Goal: Complete application form

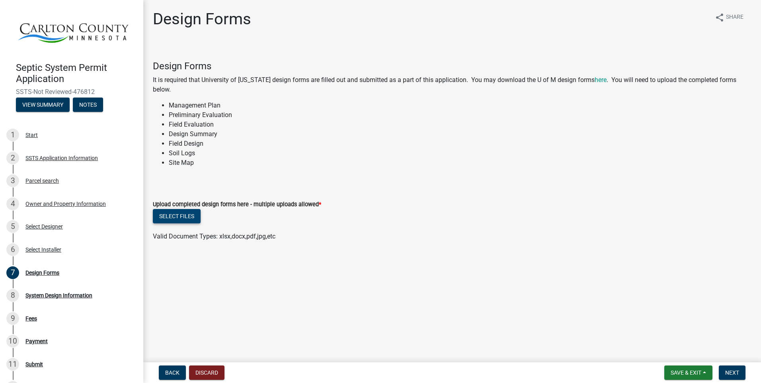
click at [186, 214] on button "Select files" at bounding box center [177, 216] width 48 height 14
click at [167, 216] on button "Select files" at bounding box center [177, 216] width 48 height 14
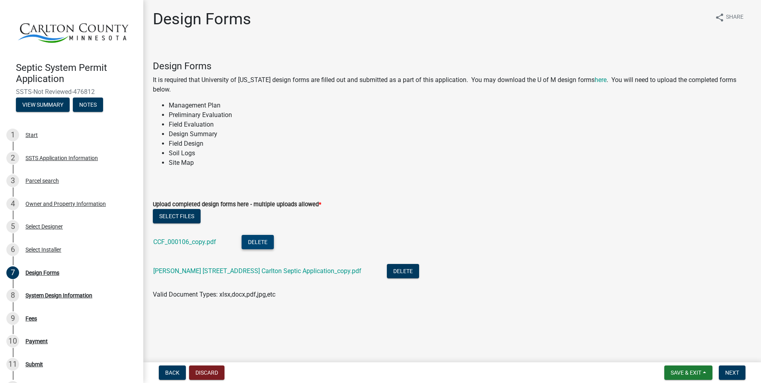
click at [265, 240] on button "Delete" at bounding box center [257, 242] width 32 height 14
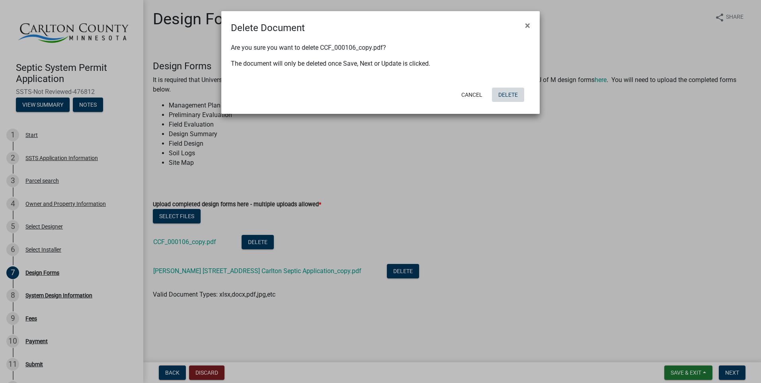
click at [510, 93] on button "Delete" at bounding box center [508, 95] width 32 height 14
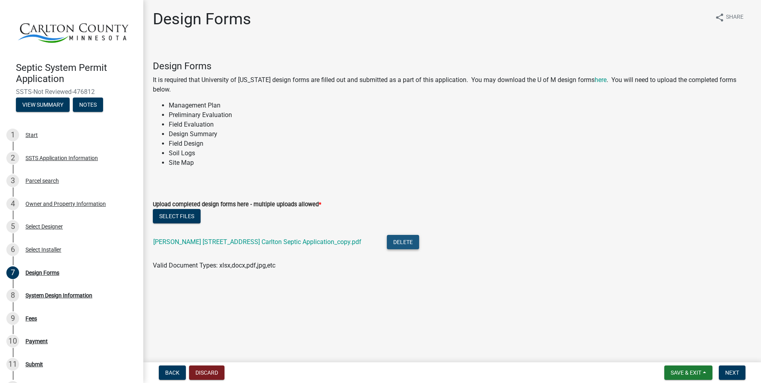
click at [387, 241] on button "Delete" at bounding box center [403, 242] width 32 height 14
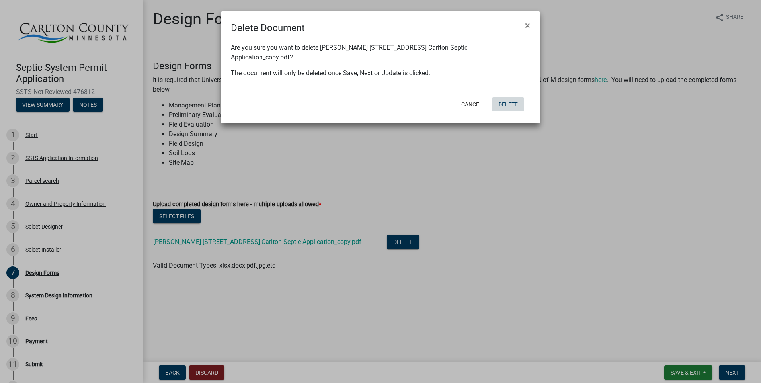
click at [503, 97] on button "Delete" at bounding box center [508, 104] width 32 height 14
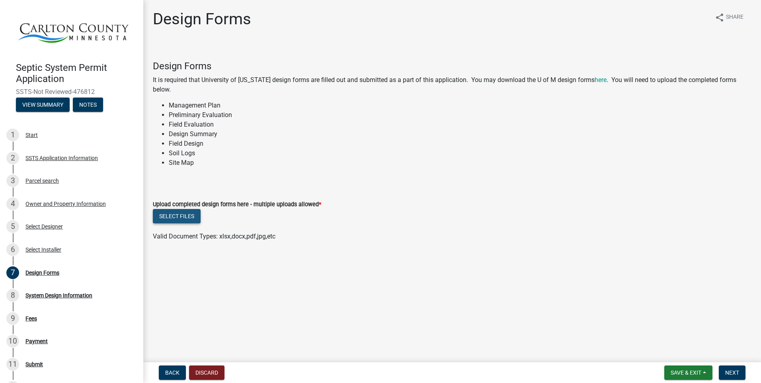
click at [169, 214] on button "Select files" at bounding box center [177, 216] width 48 height 14
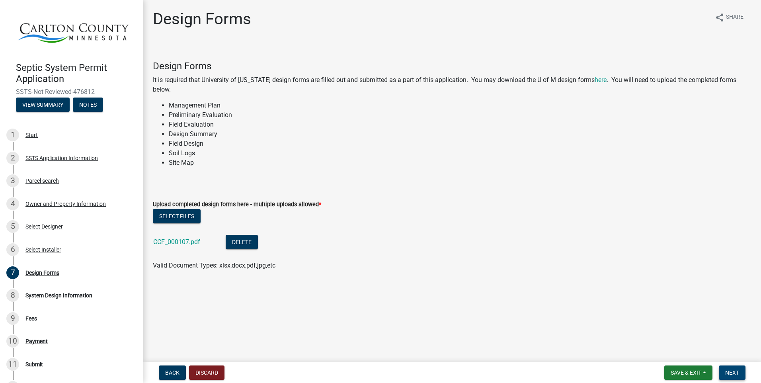
click at [732, 371] on span "Next" at bounding box center [732, 372] width 14 height 6
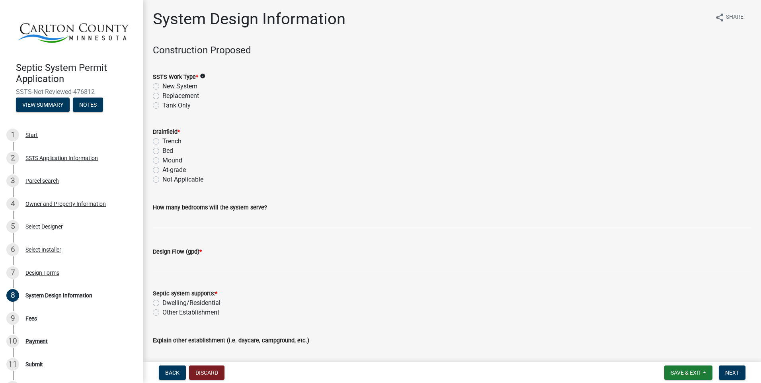
click at [162, 87] on label "New System" at bounding box center [179, 87] width 35 height 10
click at [162, 87] on input "New System" at bounding box center [164, 84] width 5 height 5
radio input "true"
click at [162, 160] on label "Mound" at bounding box center [172, 161] width 20 height 10
click at [162, 160] on input "Mound" at bounding box center [164, 158] width 5 height 5
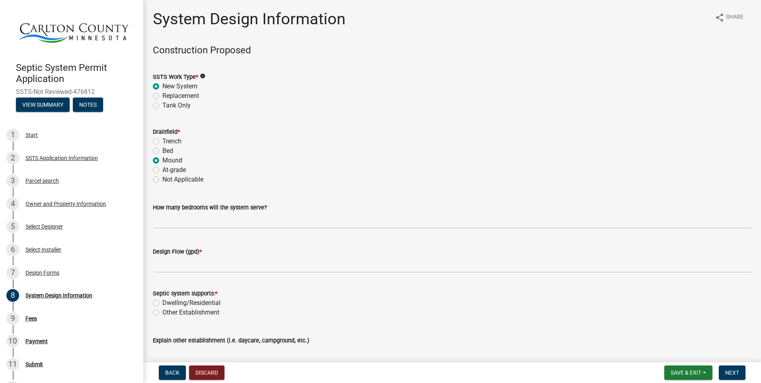
radio input "true"
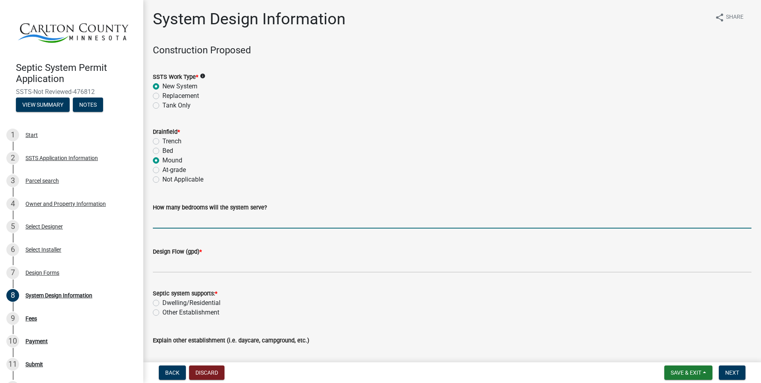
click at [189, 219] on input "text" at bounding box center [452, 220] width 598 height 16
type input "3"
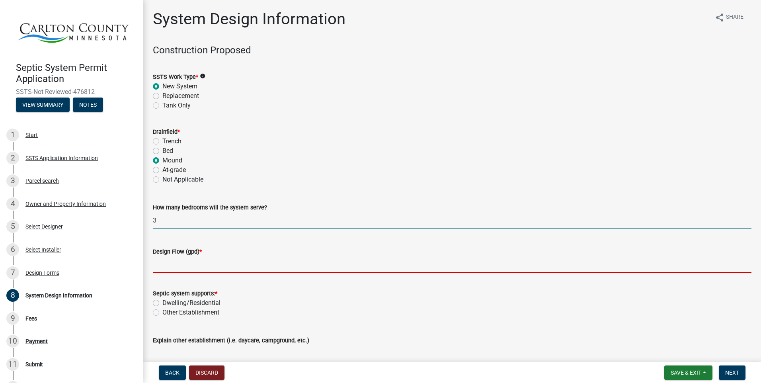
click at [185, 265] on input "Design Flow (gpd) *" at bounding box center [452, 264] width 598 height 16
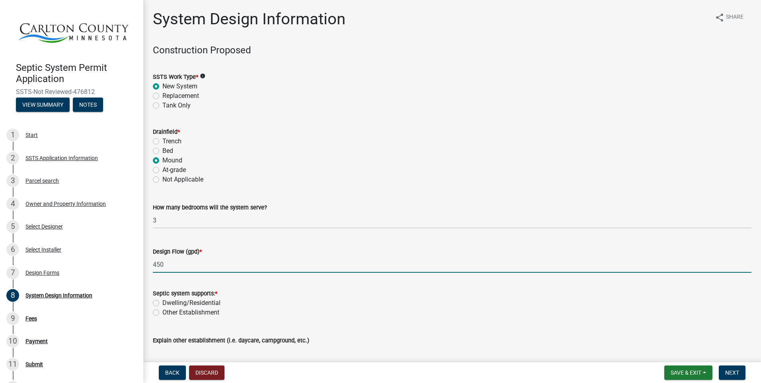
type input "450"
click at [162, 301] on label "Dwelling/Residential" at bounding box center [191, 303] width 58 height 10
click at [162, 301] on input "Dwelling/Residential" at bounding box center [164, 300] width 5 height 5
radio input "true"
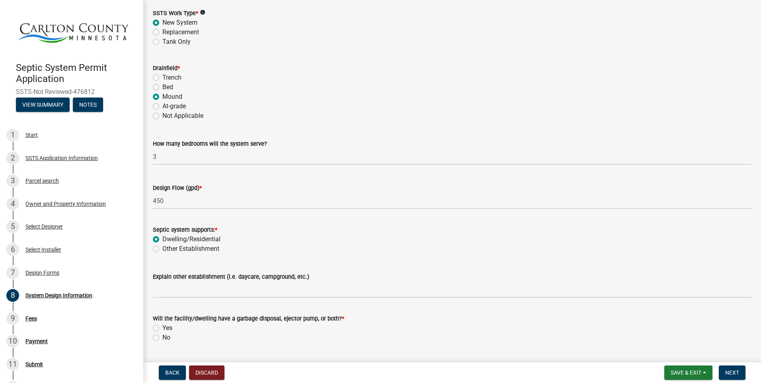
scroll to position [80, 0]
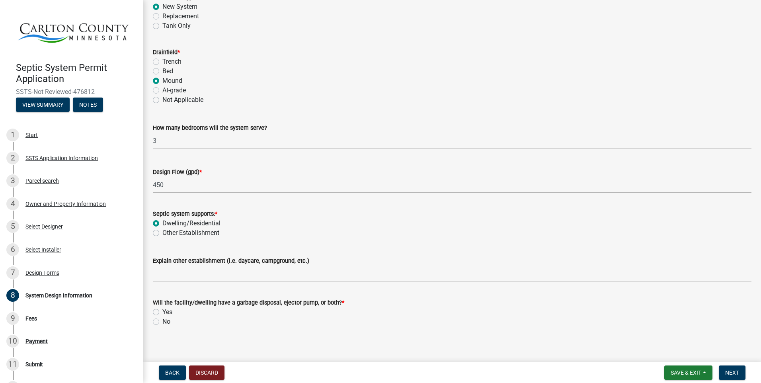
click at [162, 320] on label "No" at bounding box center [166, 322] width 8 height 10
click at [162, 320] on input "No" at bounding box center [164, 319] width 5 height 5
radio input "true"
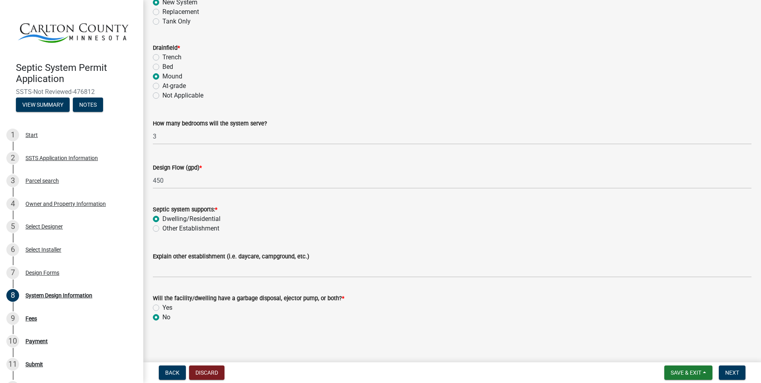
scroll to position [85, 0]
click at [738, 371] on span "Next" at bounding box center [732, 372] width 14 height 6
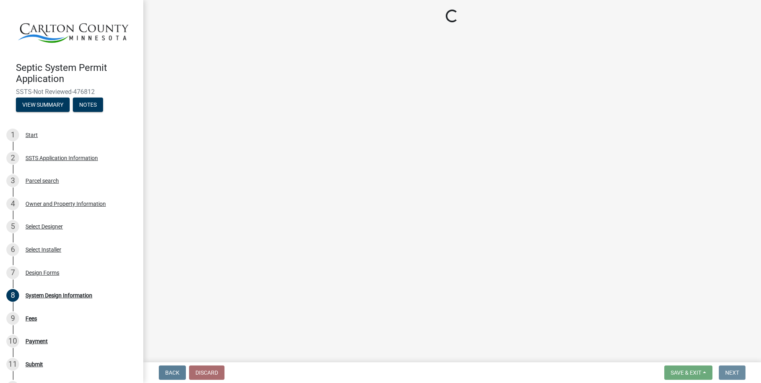
scroll to position [0, 0]
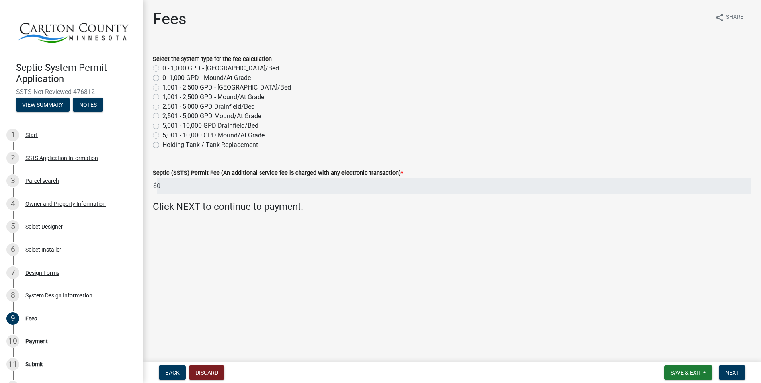
click at [162, 77] on label "0 -1,000 GPD - Mound/At Grade" at bounding box center [206, 78] width 88 height 10
click at [162, 77] on input "0 -1,000 GPD - Mound/At Grade" at bounding box center [164, 75] width 5 height 5
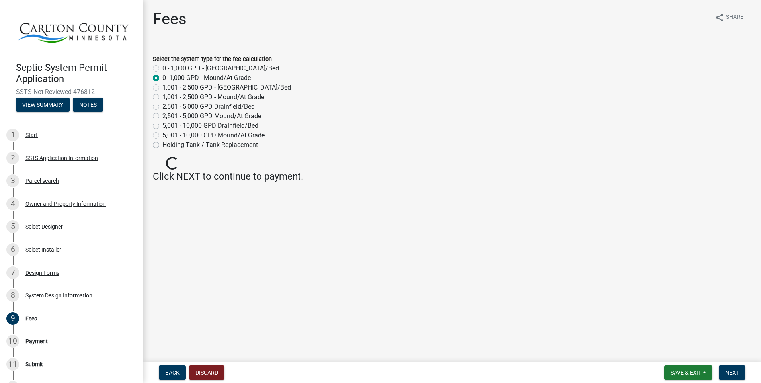
radio input "true"
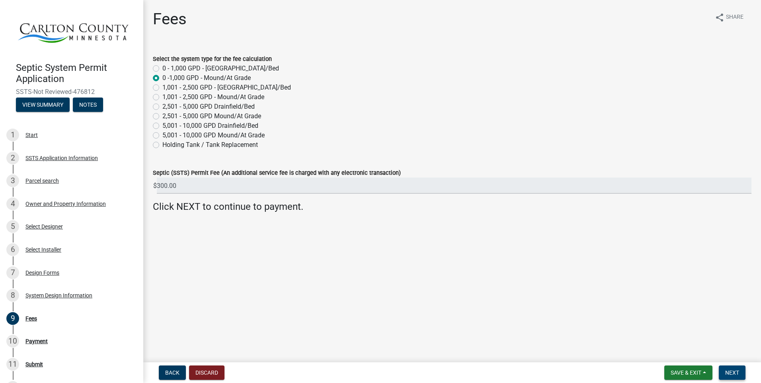
click at [736, 370] on span "Next" at bounding box center [732, 372] width 14 height 6
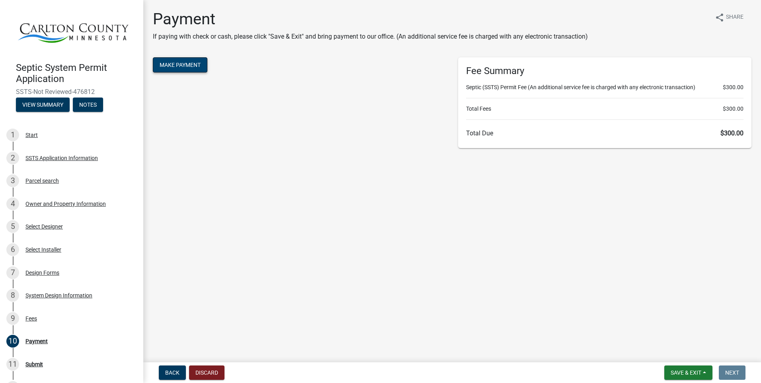
click at [193, 65] on button "Make Payment" at bounding box center [180, 64] width 54 height 15
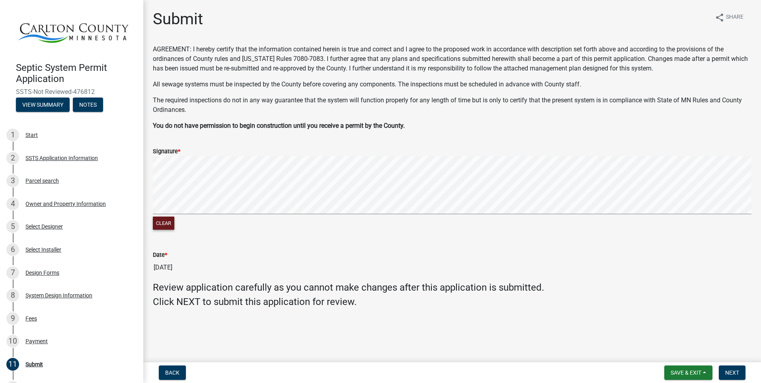
click at [162, 220] on button "Clear" at bounding box center [163, 222] width 21 height 13
click at [740, 374] on button "Next" at bounding box center [731, 372] width 27 height 14
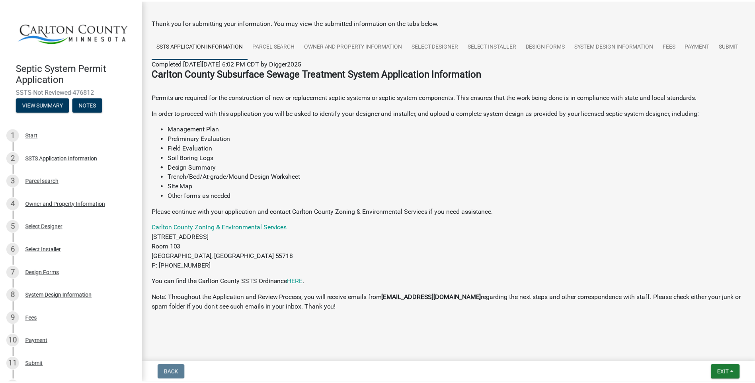
scroll to position [52, 0]
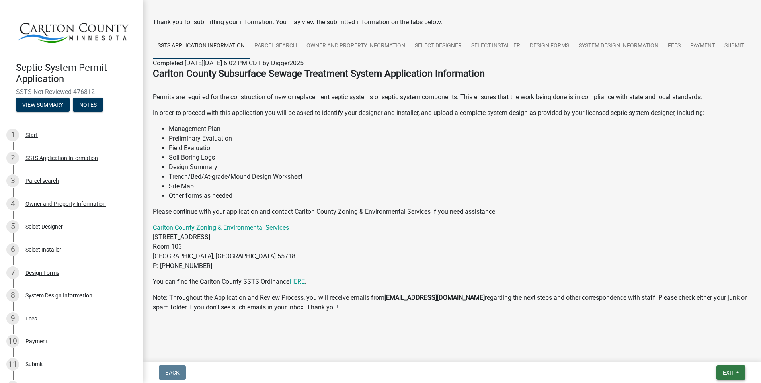
click at [730, 370] on span "Exit" at bounding box center [728, 372] width 12 height 6
click at [705, 351] on button "Save & Exit" at bounding box center [713, 351] width 64 height 19
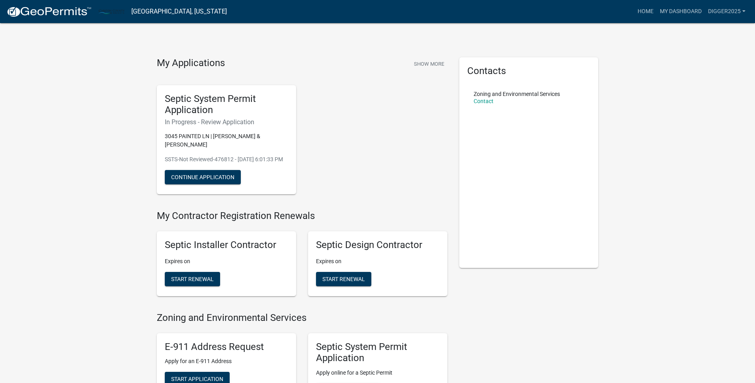
click at [208, 67] on h4 "My Applications" at bounding box center [191, 63] width 68 height 12
click at [418, 63] on button "Show More" at bounding box center [429, 63] width 37 height 13
